Goal: Find specific page/section: Find specific page/section

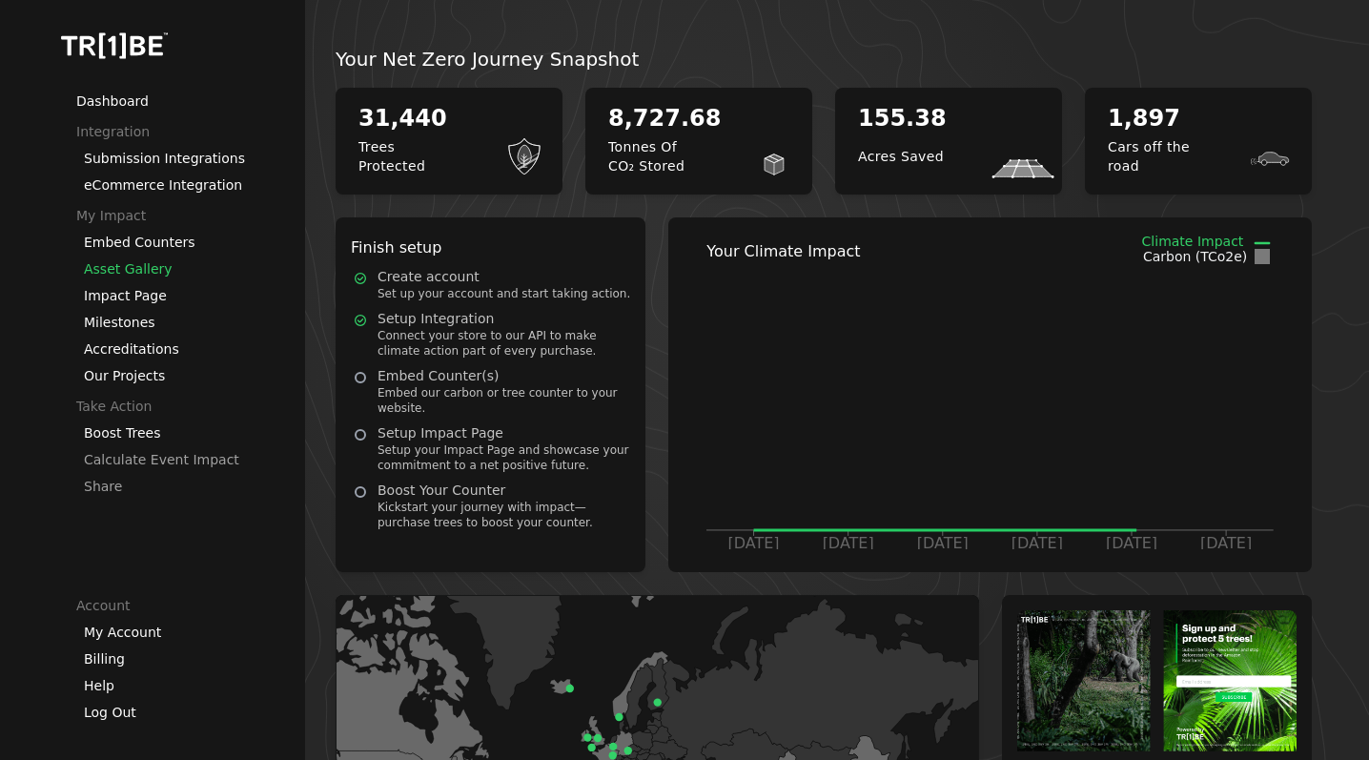
click at [119, 265] on link "Asset Gallery" at bounding box center [128, 268] width 89 height 15
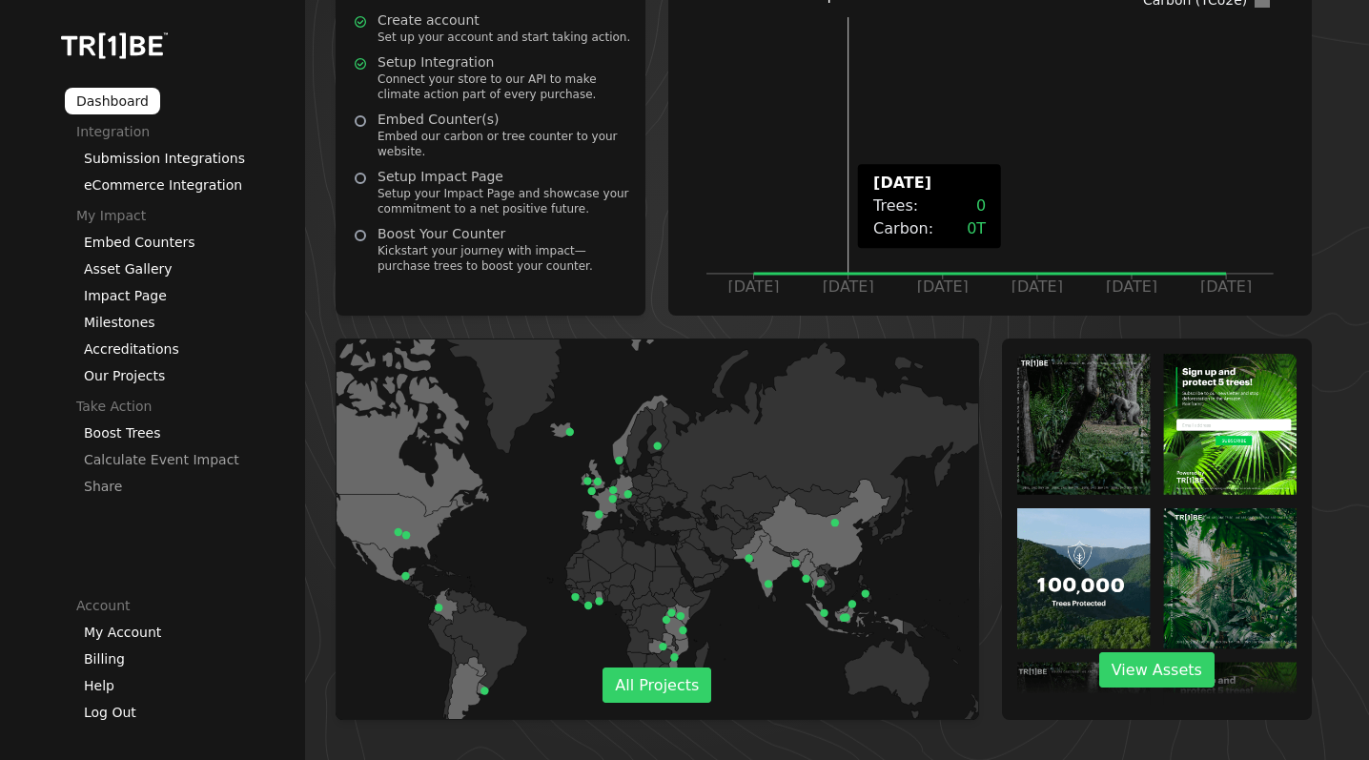
scroll to position [262, 0]
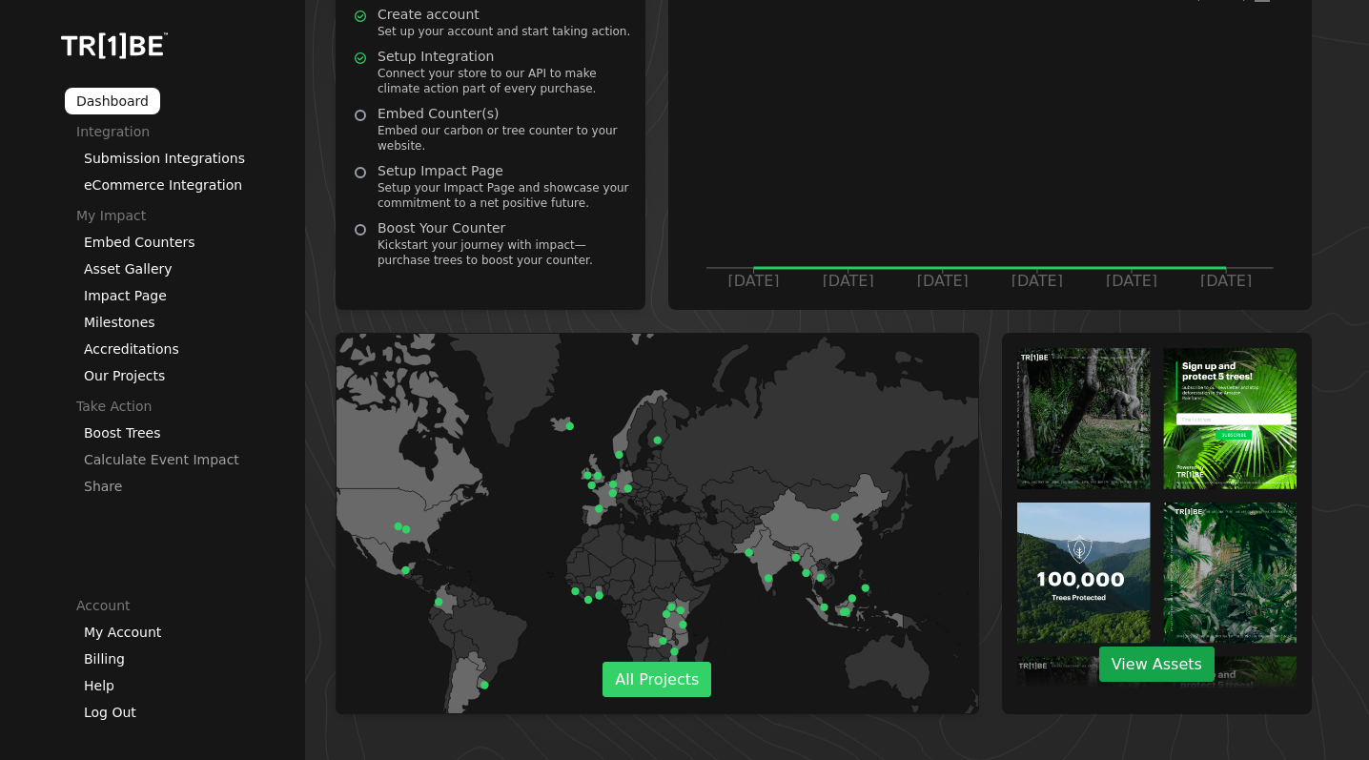
click at [1170, 661] on link "View Assets" at bounding box center [1156, 663] width 115 height 35
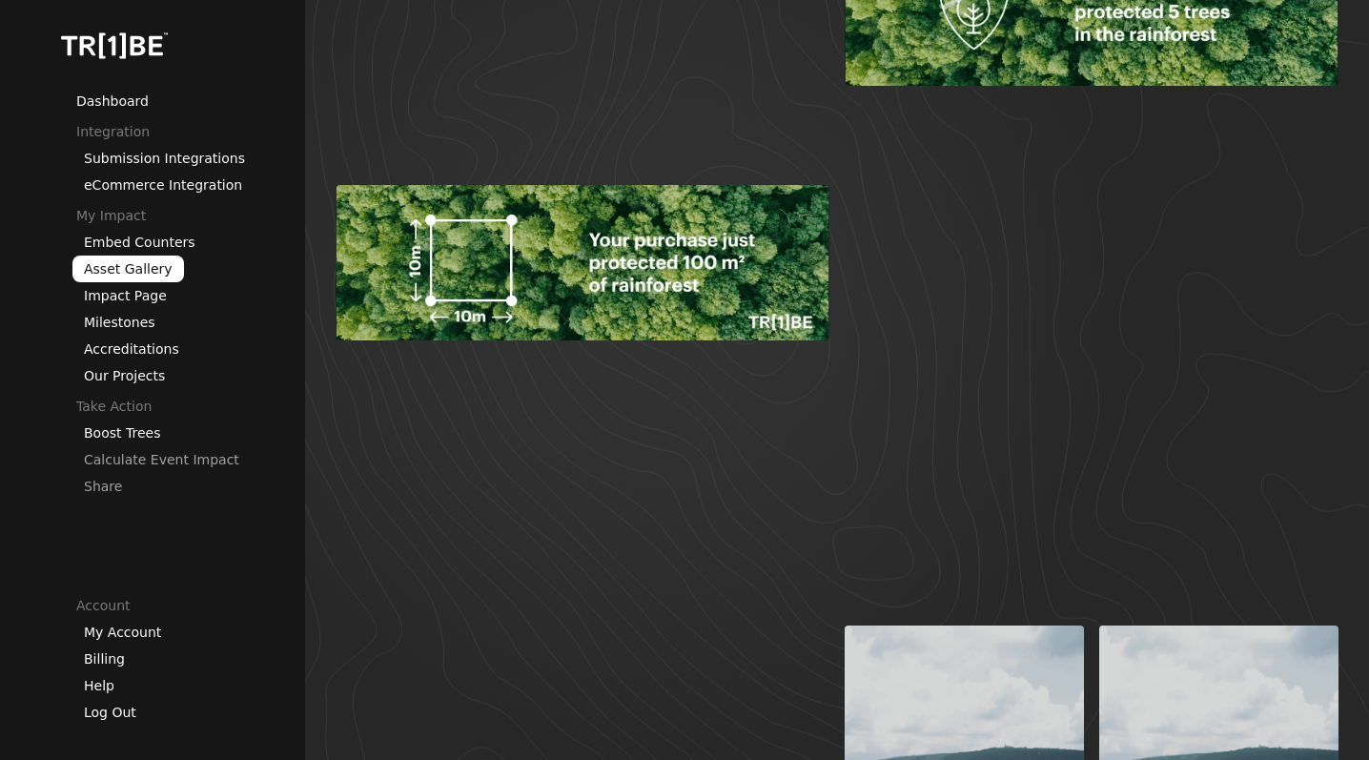
scroll to position [1720, 0]
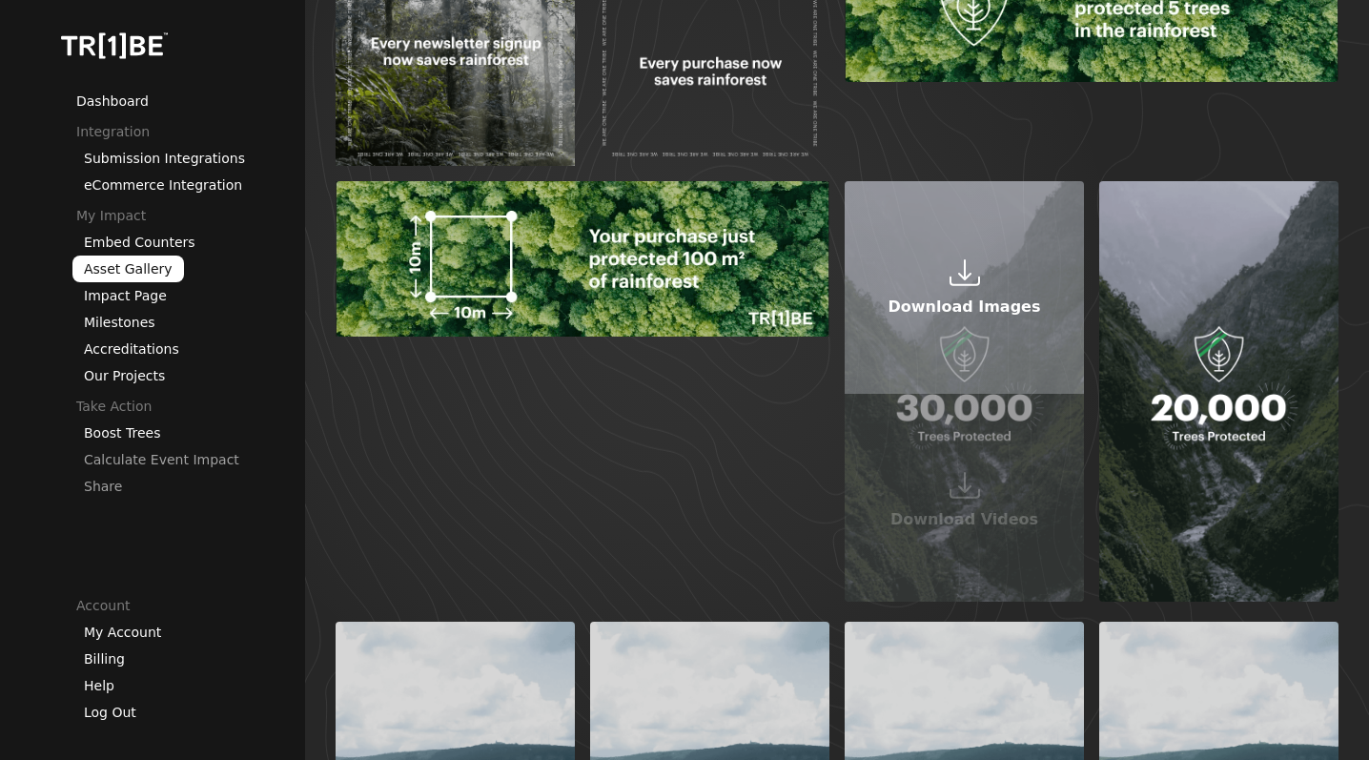
click at [962, 275] on icon at bounding box center [963, 269] width 13 height 21
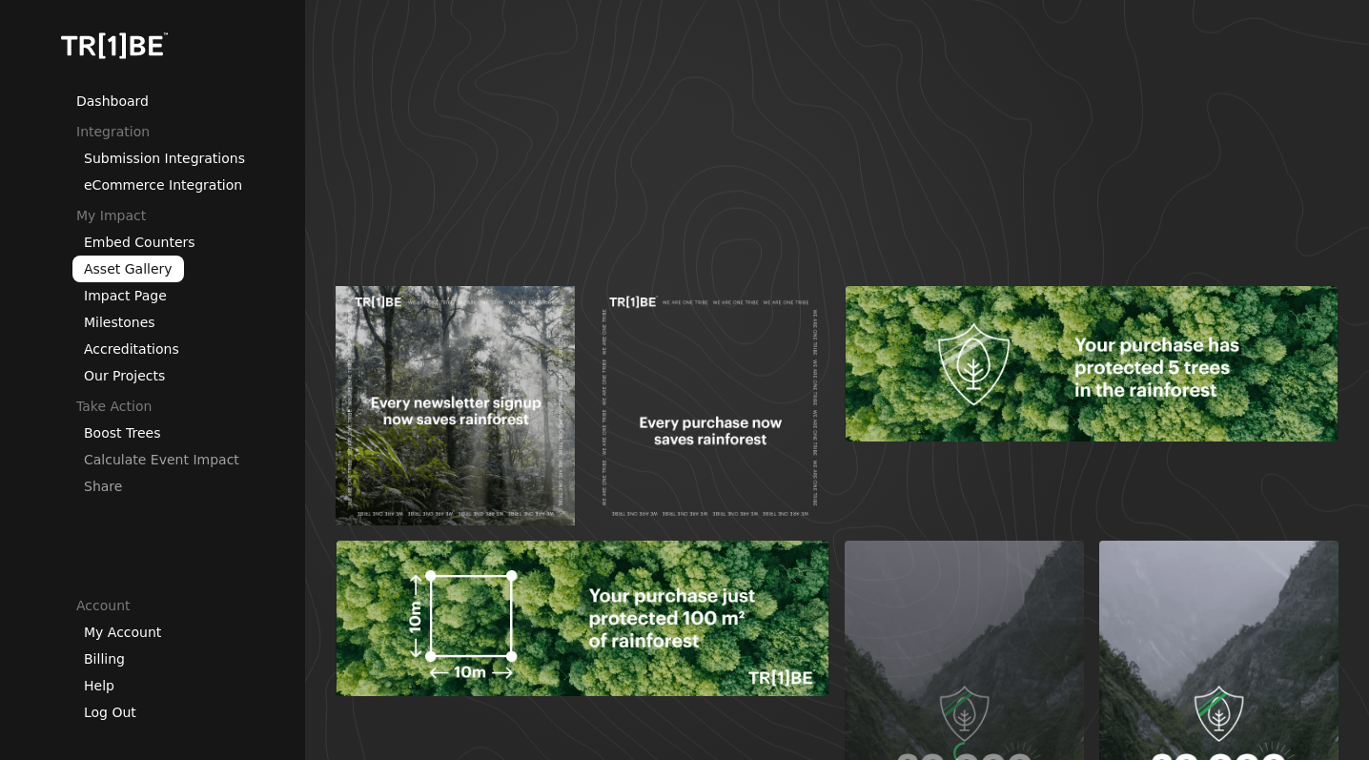
scroll to position [1331, 0]
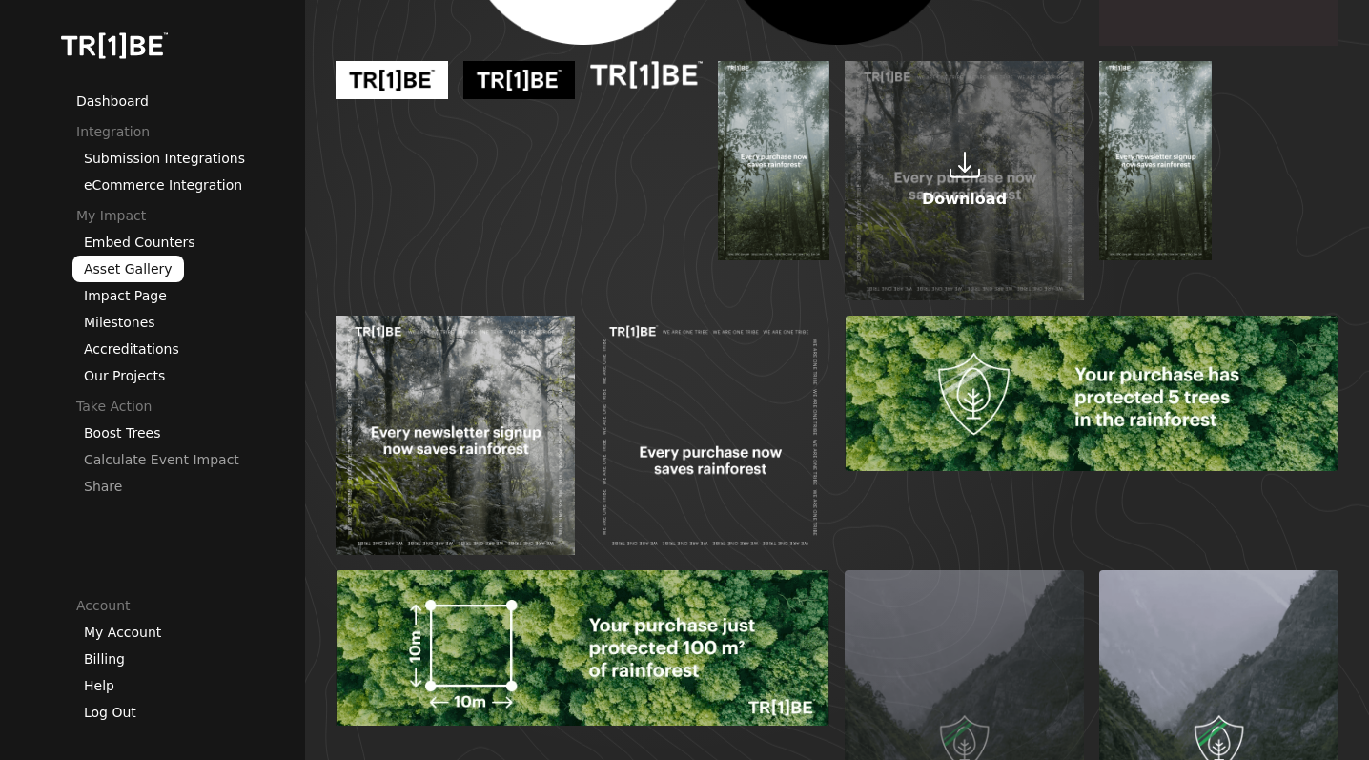
click at [964, 167] on icon at bounding box center [963, 162] width 13 height 21
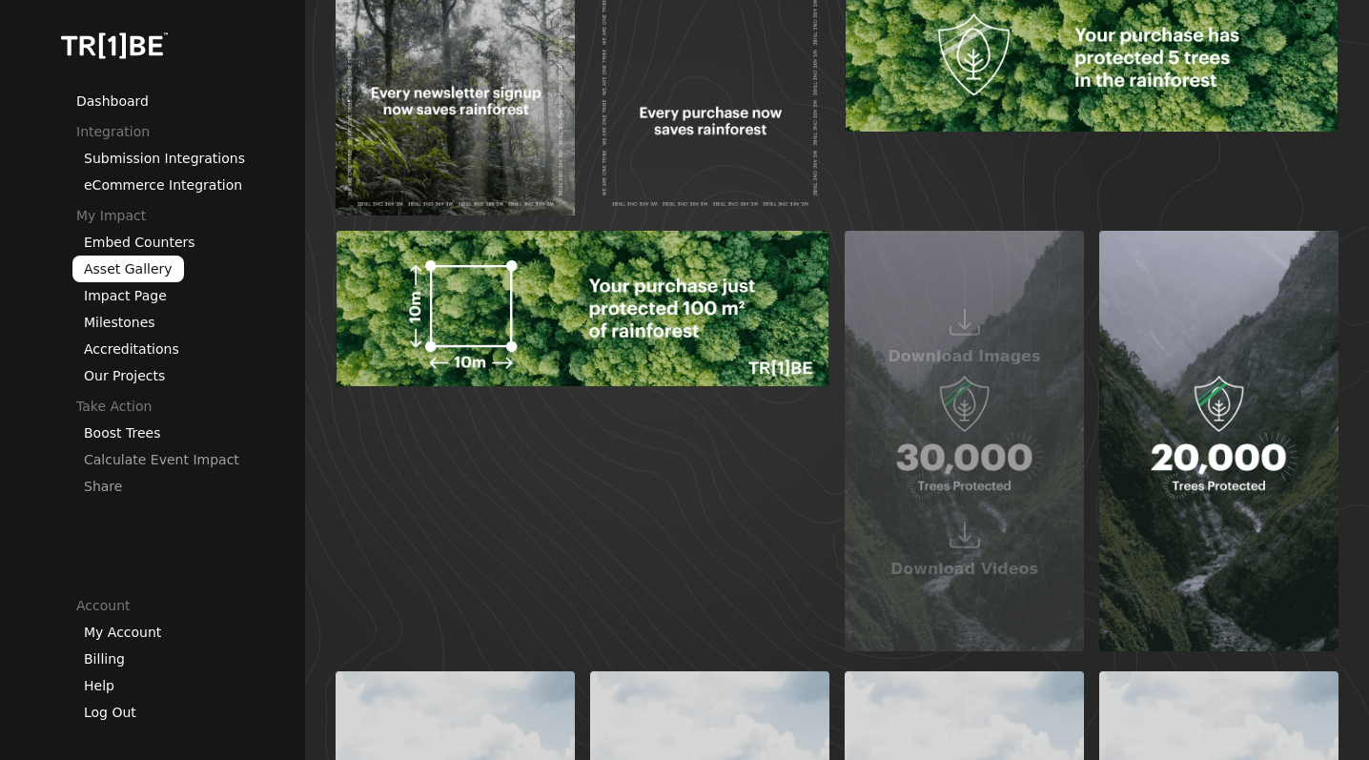
scroll to position [1675, 0]
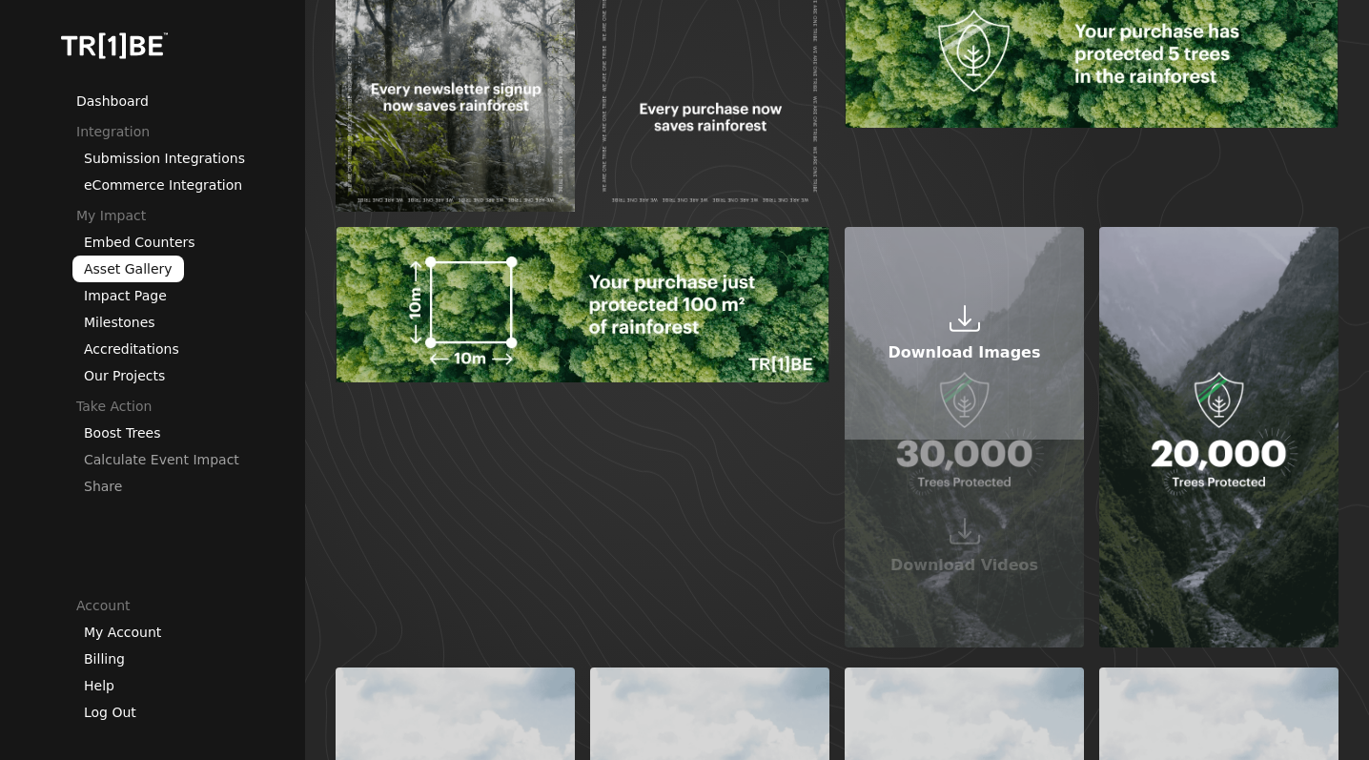
click at [964, 321] on icon at bounding box center [963, 315] width 13 height 21
